Goal: Task Accomplishment & Management: Manage account settings

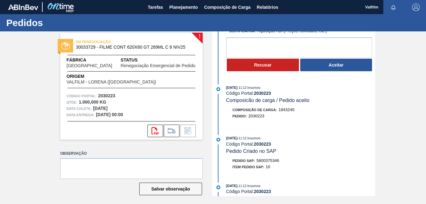
scroll to position [63, 0]
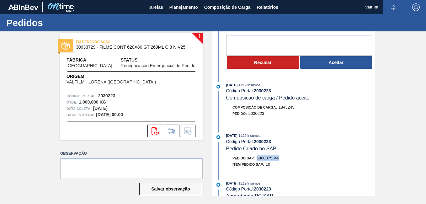
drag, startPoint x: 280, startPoint y: 159, endPoint x: 257, endPoint y: 158, distance: 22.3
click at [257, 158] on div "Pedido SAP: 5800375346" at bounding box center [300, 158] width 149 height 6
drag, startPoint x: 375, startPoint y: 79, endPoint x: 375, endPoint y: 35, distance: 43.3
click at [375, 35] on div "! EM RENEGOCIAÇÃO 30033729 - FILME CONT 620X80 GT 269ML C 8 NIV25 Fábrica Perna…" at bounding box center [213, 113] width 426 height 165
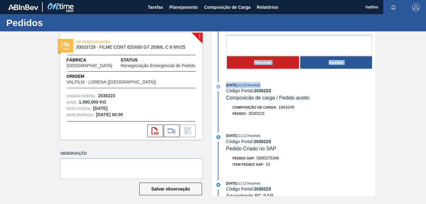
drag, startPoint x: 375, startPoint y: 35, endPoint x: 373, endPoint y: 64, distance: 28.6
click at [373, 64] on div "Recusar Aceitar" at bounding box center [300, 63] width 149 height 14
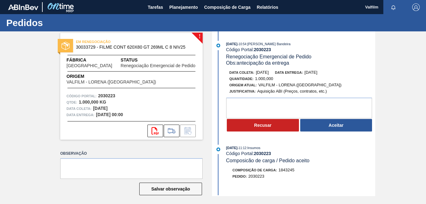
drag, startPoint x: 417, startPoint y: 113, endPoint x: 411, endPoint y: 110, distance: 6.1
click at [417, 113] on div "! EM RENEGOCIAÇÃO 30033729 - FILME CONT 620X80 GT 269ML C 8 NIV25 Fábrica Perna…" at bounding box center [213, 113] width 426 height 165
click at [276, 126] on button "Recusar" at bounding box center [263, 125] width 72 height 13
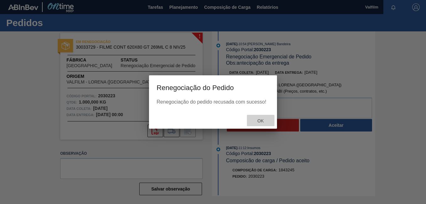
click at [261, 126] on div "Ok" at bounding box center [261, 121] width 28 height 12
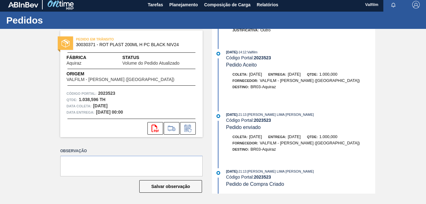
scroll to position [3, 0]
